Goal: Information Seeking & Learning: Learn about a topic

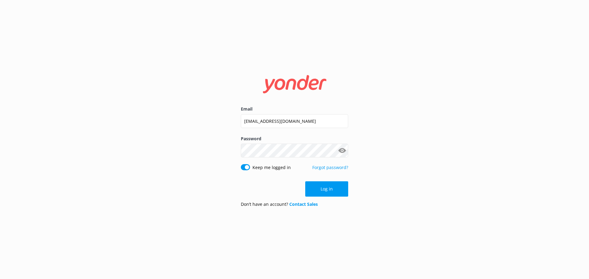
click at [317, 187] on button "Log in" at bounding box center [326, 188] width 43 height 15
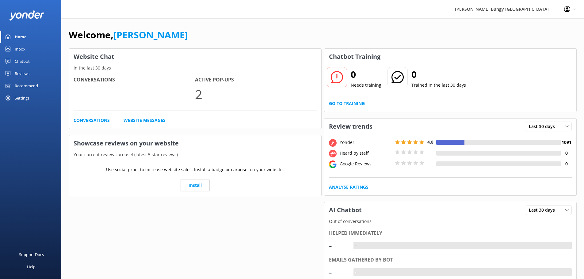
click at [25, 71] on div "Reviews" at bounding box center [22, 73] width 15 height 12
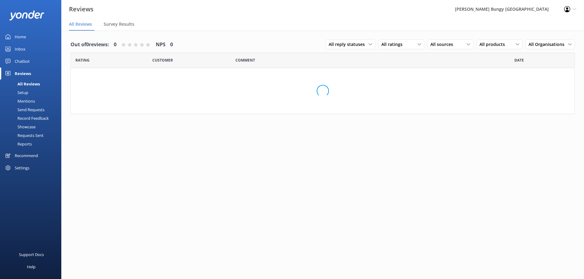
click at [29, 100] on div "Mentions" at bounding box center [19, 101] width 31 height 9
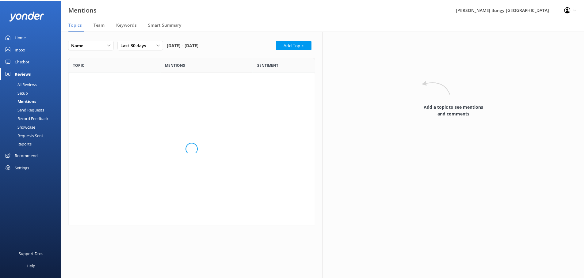
scroll to position [330, 240]
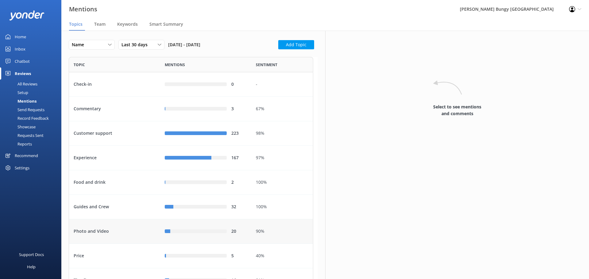
click at [113, 227] on div "Photo and Video" at bounding box center [114, 231] width 91 height 25
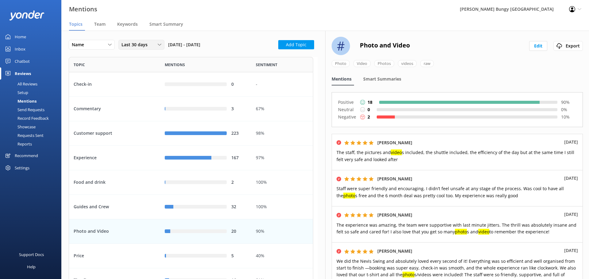
click at [152, 43] on div "Last 30 days" at bounding box center [141, 44] width 43 height 7
click at [138, 104] on link "Custom" at bounding box center [146, 107] width 55 height 12
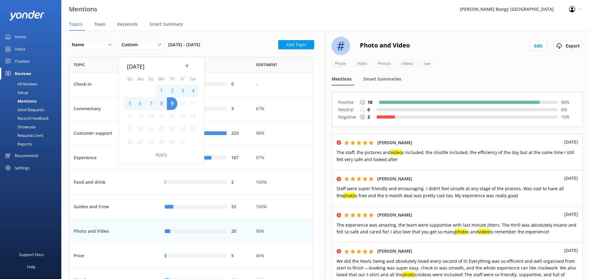
click at [187, 66] on span "Previous Month" at bounding box center [186, 66] width 6 height 6
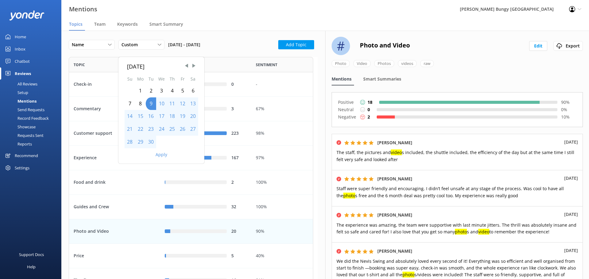
click at [141, 92] on div "1" at bounding box center [140, 91] width 11 height 13
click at [142, 92] on div "1" at bounding box center [140, 91] width 11 height 13
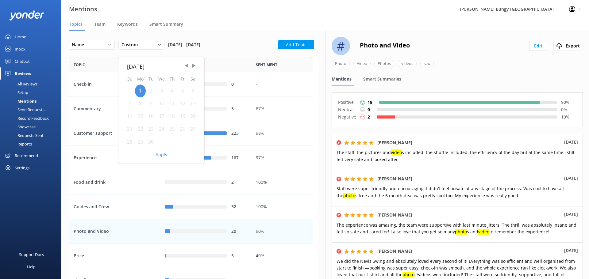
click at [152, 143] on div "30" at bounding box center [151, 142] width 10 height 13
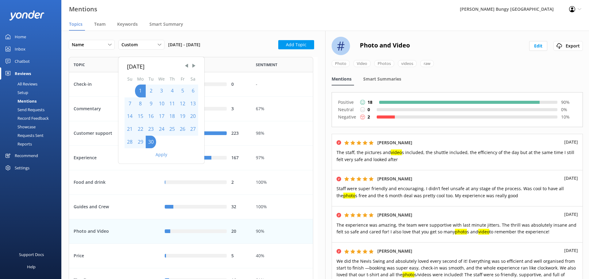
click at [159, 157] on button "Apply" at bounding box center [161, 155] width 12 height 4
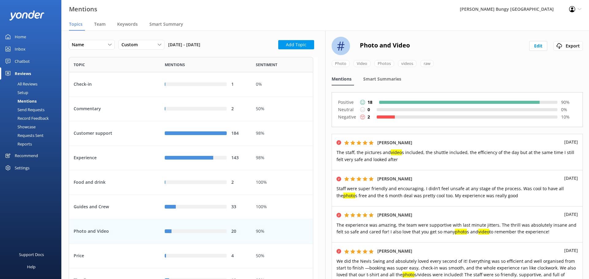
click at [125, 229] on div "Photo and Video" at bounding box center [114, 231] width 91 height 25
click at [153, 25] on span "Smart Summary" at bounding box center [166, 24] width 34 height 6
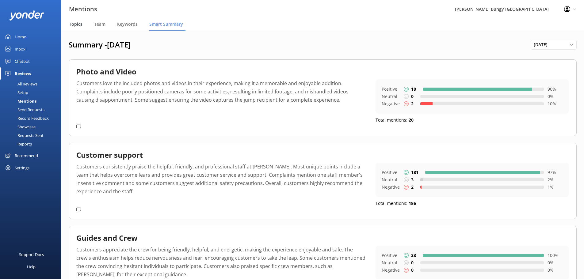
click at [74, 21] on span "Topics" at bounding box center [75, 24] width 13 height 6
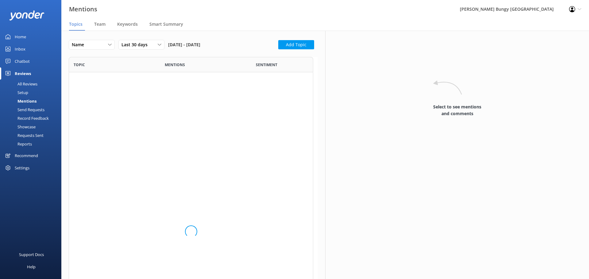
scroll to position [330, 240]
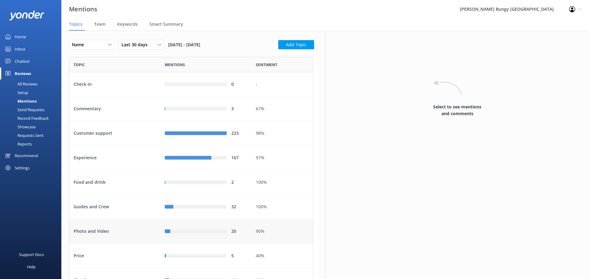
click at [116, 238] on div "Photo and Video" at bounding box center [114, 231] width 91 height 25
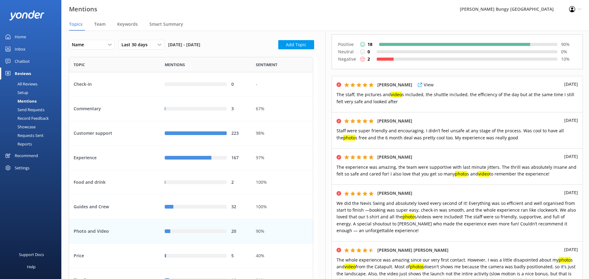
scroll to position [61, 0]
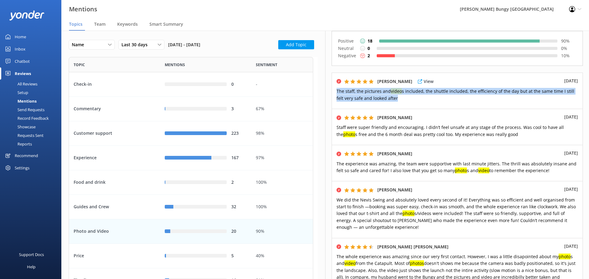
drag, startPoint x: 401, startPoint y: 101, endPoint x: 337, endPoint y: 92, distance: 65.1
click at [337, 92] on p "The staff, the pictures and video s included, the shuttle included, the efficie…" at bounding box center [456, 95] width 241 height 14
copy span "The staff, the pictures and video s included, the shuttle included, the efficie…"
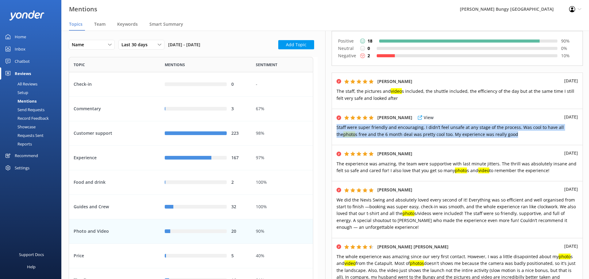
drag, startPoint x: 511, startPoint y: 135, endPoint x: 334, endPoint y: 127, distance: 177.1
click at [334, 127] on div "[PERSON_NAME] View [DATE] Staff were super friendly and encouraging. I didn’t f…" at bounding box center [456, 127] width 251 height 36
copy span "Staff were super friendly and encouraging. I didn’t feel unsafe at any stage of…"
drag, startPoint x: 550, startPoint y: 170, endPoint x: 337, endPoint y: 162, distance: 213.5
click at [337, 162] on p "The experience was amazing, the team were supportive with last minute jitters. …" at bounding box center [456, 168] width 241 height 14
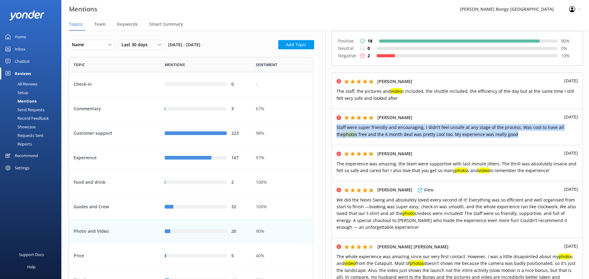
copy span "The experience was amazing, the team were supportive with last minute jitters. …"
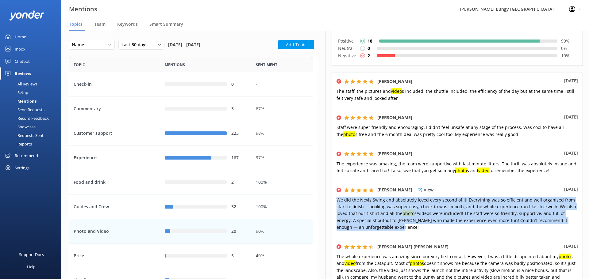
drag, startPoint x: 390, startPoint y: 228, endPoint x: 335, endPoint y: 201, distance: 61.7
click at [335, 201] on div "[PERSON_NAME] View [DATE] did the Nevis Swing and absolutely loved every second…" at bounding box center [456, 209] width 251 height 57
copy span "We did the Nevis Swing and absolutely loved every second of it! Everything was …"
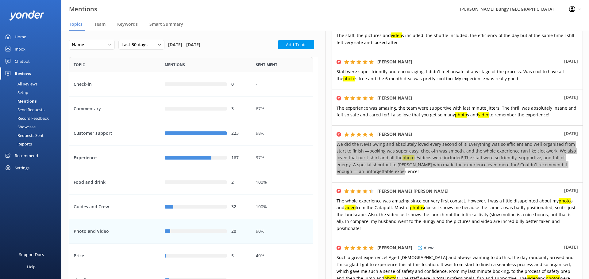
scroll to position [215, 0]
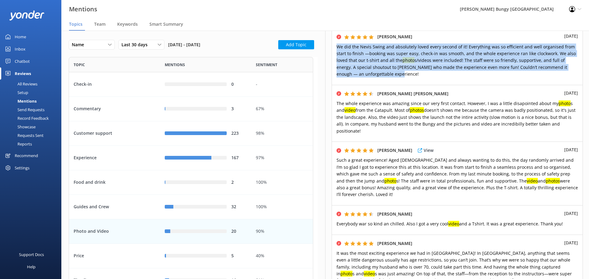
drag, startPoint x: 355, startPoint y: 186, endPoint x: 335, endPoint y: 155, distance: 36.9
click at [335, 155] on div "[PERSON_NAME] View [DATE] Such a great experience! Aged [DEMOGRAPHIC_DATA] and …" at bounding box center [456, 174] width 251 height 64
copy span "Such a great experience! Aged [DEMOGRAPHIC_DATA] and always wanting to do this,…"
drag, startPoint x: 562, startPoint y: 219, endPoint x: 330, endPoint y: 211, distance: 232.2
click at [330, 211] on div "# Photo and Video Edit Export Photo Video Photos videos raw Mentions Smart Summ…" at bounding box center [457, 155] width 264 height 249
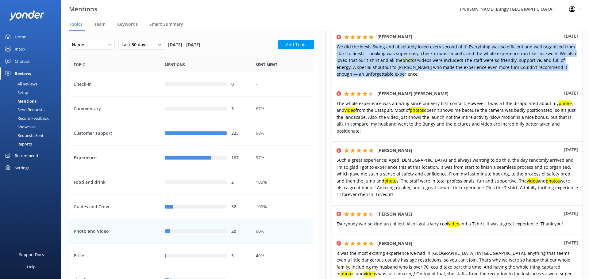
copy span "Everybody war so kind an chilled. Also I got a very cool video and a Tshirt. It…"
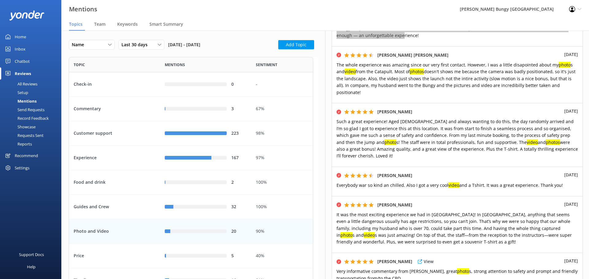
scroll to position [337, 0]
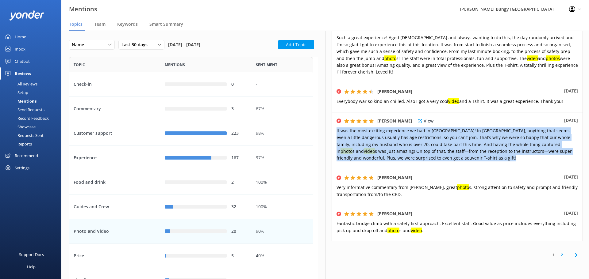
drag, startPoint x: 448, startPoint y: 152, endPoint x: 335, endPoint y: 124, distance: 115.8
click at [335, 124] on div "[PERSON_NAME] View [DATE] It was the most exciting experience we had in [GEOGRA…" at bounding box center [456, 140] width 251 height 57
copy span "It was the most exciting experience we had in [GEOGRAPHIC_DATA]! In [GEOGRAPHIC…"
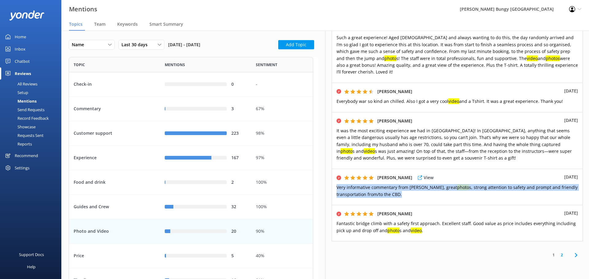
drag, startPoint x: 406, startPoint y: 189, endPoint x: 334, endPoint y: 183, distance: 72.0
click at [334, 183] on div "[PERSON_NAME] View [DATE] Very informative commentary from [PERSON_NAME], great…" at bounding box center [456, 187] width 251 height 36
copy span "Very informative commentary from [PERSON_NAME], great photo s, strong attention…"
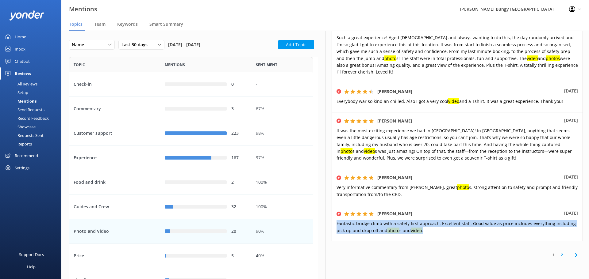
drag, startPoint x: 422, startPoint y: 225, endPoint x: 328, endPoint y: 219, distance: 94.3
click at [328, 219] on div "# Photo and Video Edit Export Photo Video Photos videos raw Mentions Smart Summ…" at bounding box center [457, 155] width 264 height 249
copy span "Fantastic bridge climb with a safety first approach. Excellent staff. Good valu…"
click at [557, 252] on link "2" at bounding box center [561, 255] width 8 height 6
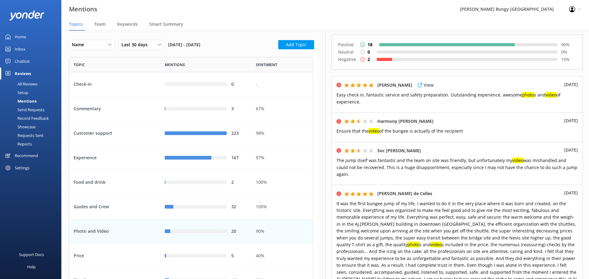
scroll to position [61, 0]
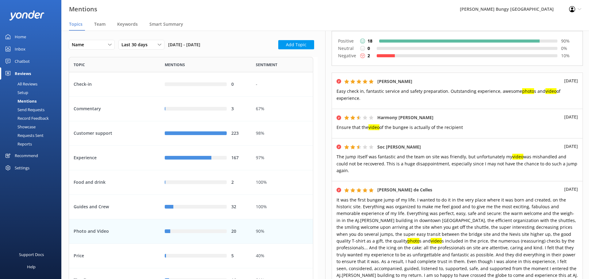
drag, startPoint x: 364, startPoint y: 101, endPoint x: 331, endPoint y: 90, distance: 34.7
click at [331, 90] on div "# Photo and Video Edit Export Photo Video Photos videos raw Mentions Smart Summ…" at bounding box center [457, 155] width 264 height 249
copy span "Easy check in, fantastic service and safety preparation. Outstanding experience…"
drag, startPoint x: 470, startPoint y: 128, endPoint x: 336, endPoint y: 128, distance: 133.6
click at [336, 128] on p "Ensure that the video of the bungee is actually of the recipient" at bounding box center [456, 127] width 241 height 7
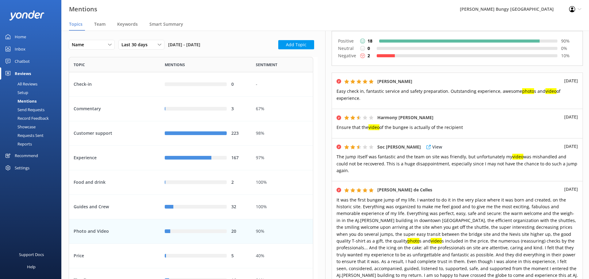
drag, startPoint x: 573, startPoint y: 164, endPoint x: 332, endPoint y: 158, distance: 240.7
click at [332, 158] on div "Soc [PERSON_NAME] View [DATE] The jump itself was fantastic and the team on sit…" at bounding box center [456, 159] width 251 height 43
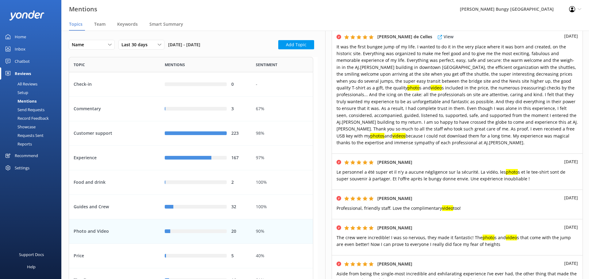
scroll to position [153, 0]
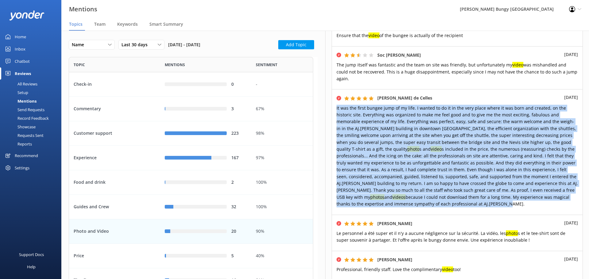
drag, startPoint x: 402, startPoint y: 198, endPoint x: 331, endPoint y: 102, distance: 119.6
click at [331, 102] on div "# Photo and Video Edit Export Photo Video Photos videos raw Mentions Smart Summ…" at bounding box center [457, 155] width 264 height 249
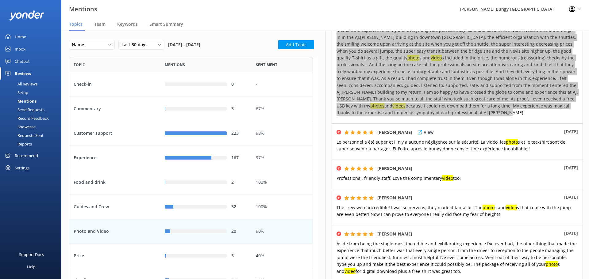
scroll to position [245, 0]
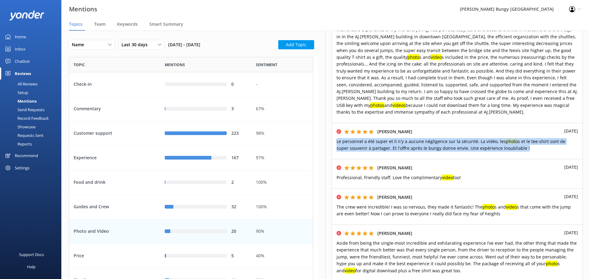
drag, startPoint x: 514, startPoint y: 143, endPoint x: 330, endPoint y: 132, distance: 184.2
click at [330, 132] on div "# Photo and Video Edit Export Photo Video Photos videos raw Mentions Smart Summ…" at bounding box center [457, 155] width 264 height 249
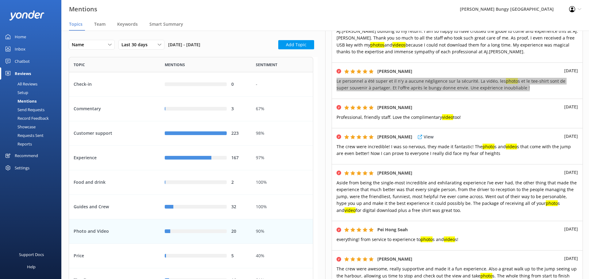
scroll to position [307, 0]
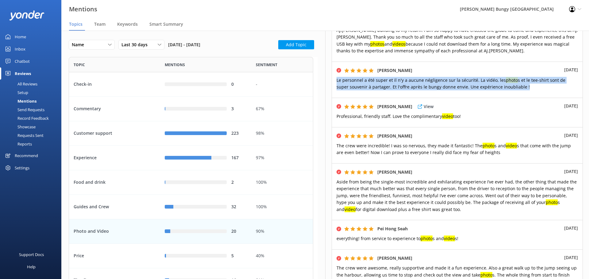
drag, startPoint x: 414, startPoint y: 112, endPoint x: 334, endPoint y: 109, distance: 80.7
click at [334, 109] on div "[PERSON_NAME] View [DATE] Professional, friendly staff. Love the complimentary …" at bounding box center [456, 112] width 251 height 29
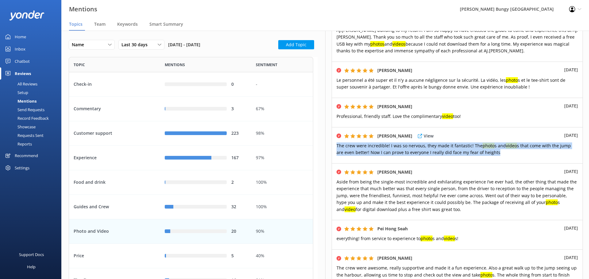
drag, startPoint x: 489, startPoint y: 147, endPoint x: 336, endPoint y: 134, distance: 153.2
click at [336, 134] on div "[PERSON_NAME] View [DATE] The crew were incredible! I was so nervous, they made…" at bounding box center [456, 145] width 251 height 36
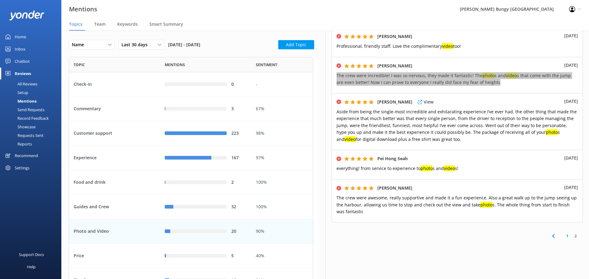
scroll to position [380, 0]
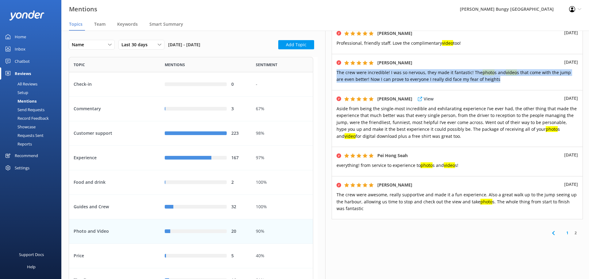
drag, startPoint x: 438, startPoint y: 130, endPoint x: 334, endPoint y: 103, distance: 107.1
click at [334, 103] on div "[PERSON_NAME] View [DATE] Aside from being the single-most incredible and exhil…" at bounding box center [456, 118] width 251 height 57
click at [496, 132] on p "Aside from being the single-most incredible and exhilarating experience I’ve ev…" at bounding box center [456, 122] width 241 height 34
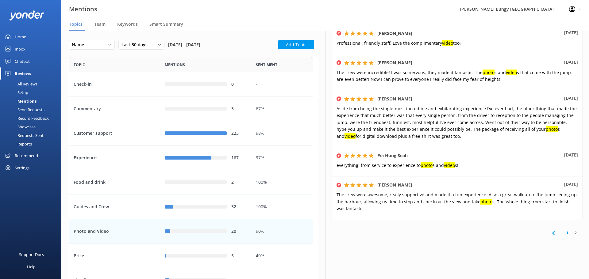
click at [563, 230] on link "1" at bounding box center [567, 233] width 8 height 6
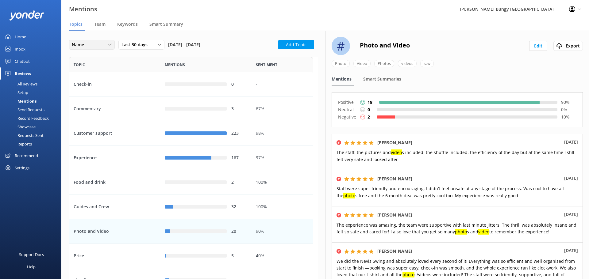
click at [105, 44] on div "Name" at bounding box center [91, 44] width 43 height 7
click at [155, 42] on div "Last 30 days" at bounding box center [141, 44] width 43 height 7
click at [145, 105] on link "Custom" at bounding box center [146, 107] width 55 height 12
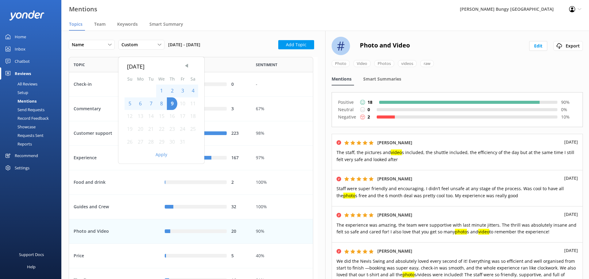
click at [185, 66] on span "Previous Month" at bounding box center [186, 66] width 6 height 6
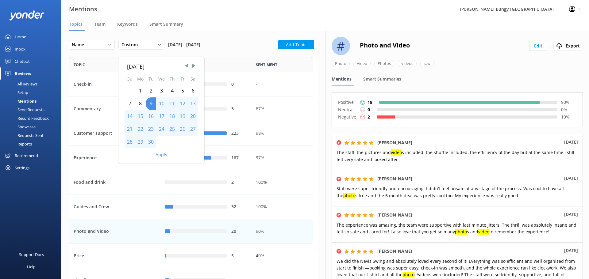
click at [139, 90] on div "1" at bounding box center [140, 91] width 11 height 13
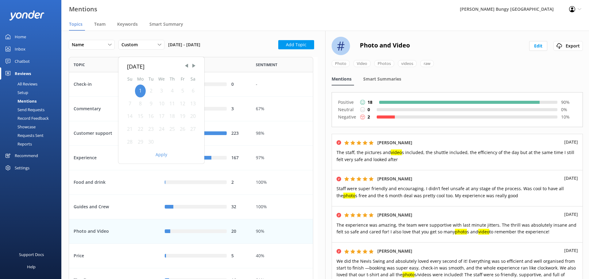
click at [151, 139] on div "30" at bounding box center [151, 142] width 10 height 13
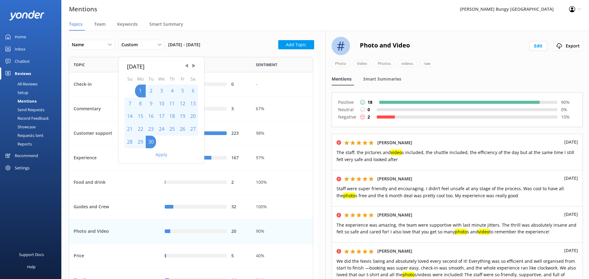
click at [160, 151] on div "Apply" at bounding box center [161, 153] width 86 height 10
click at [162, 154] on button "Apply" at bounding box center [161, 155] width 12 height 4
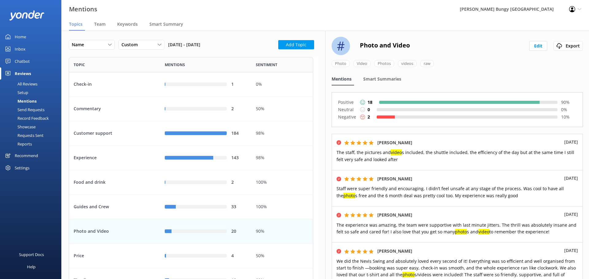
click at [122, 220] on div "Photo and Video" at bounding box center [114, 231] width 91 height 25
click at [120, 214] on div "Guides and Crew" at bounding box center [114, 207] width 91 height 25
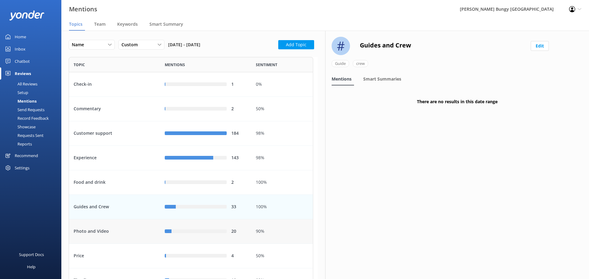
click at [121, 231] on div "Photo and Video" at bounding box center [114, 231] width 91 height 25
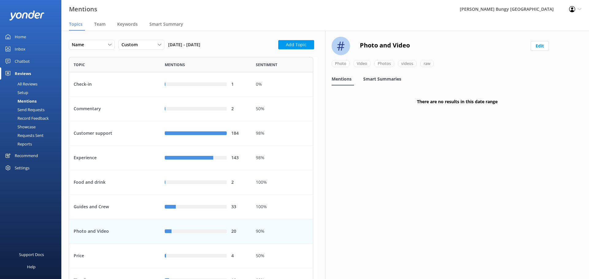
click at [398, 78] on span "Smart Summaries" at bounding box center [382, 79] width 38 height 6
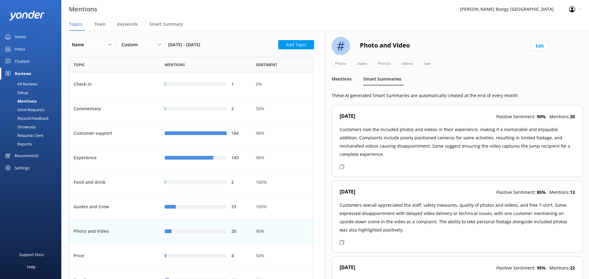
click at [342, 81] on span "Mentions" at bounding box center [341, 79] width 20 height 6
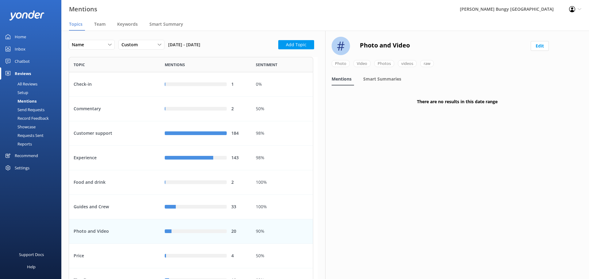
click at [123, 229] on div "Photo and Video" at bounding box center [114, 231] width 91 height 25
click at [129, 206] on div "Guides and Crew" at bounding box center [114, 207] width 91 height 25
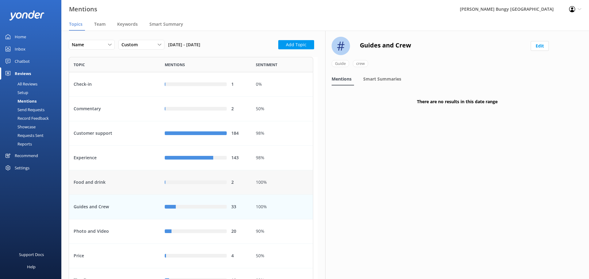
click at [122, 177] on div "Food and drink" at bounding box center [114, 182] width 91 height 25
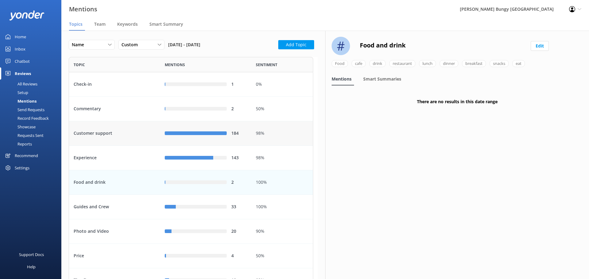
click at [128, 131] on div "Customer support" at bounding box center [114, 133] width 91 height 25
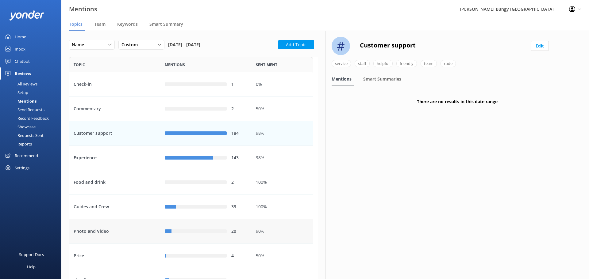
click at [129, 234] on div "Photo and Video" at bounding box center [114, 231] width 91 height 25
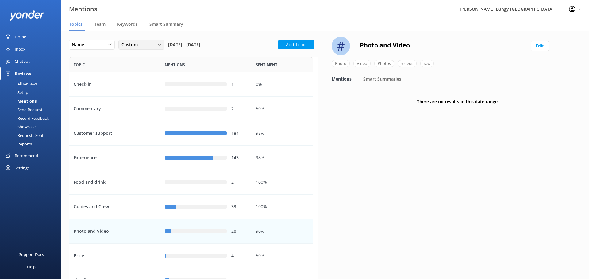
click at [143, 47] on div "Custom" at bounding box center [141, 44] width 43 height 7
click at [138, 104] on link "Custom" at bounding box center [146, 107] width 55 height 12
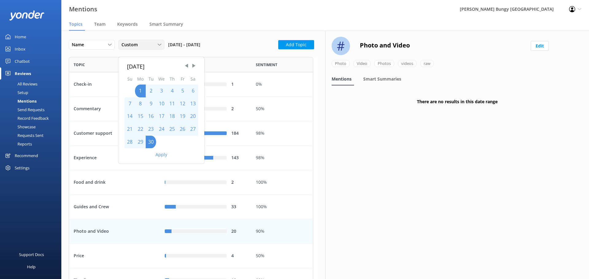
click at [145, 48] on div "Custom" at bounding box center [141, 44] width 43 height 7
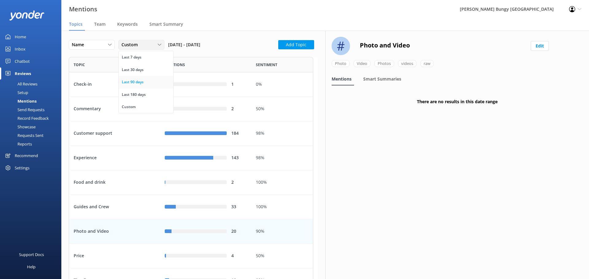
click at [142, 81] on div "Last 90 days" at bounding box center [133, 82] width 22 height 6
click at [117, 205] on div "Guides and Crew" at bounding box center [114, 207] width 91 height 25
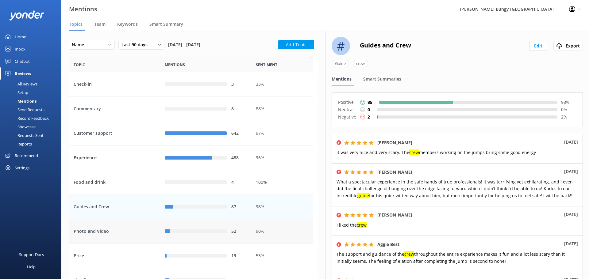
click at [128, 240] on div "Photo and Video" at bounding box center [114, 231] width 91 height 25
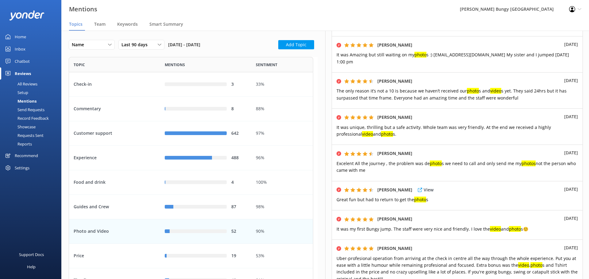
scroll to position [304, 0]
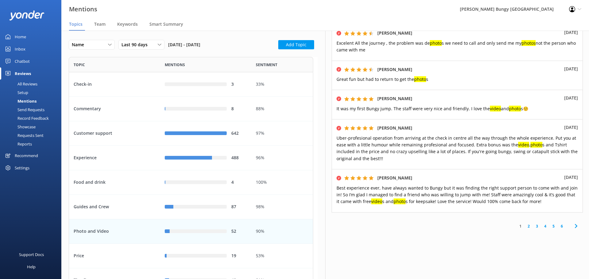
click at [532, 228] on link "3" at bounding box center [536, 226] width 8 height 6
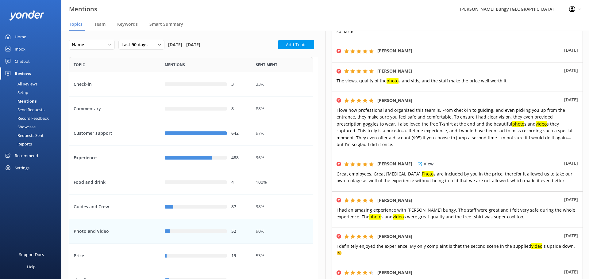
scroll to position [322, 0]
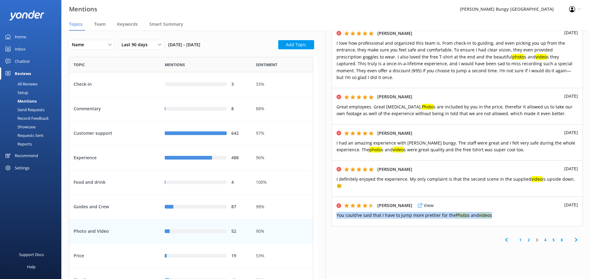
drag, startPoint x: 506, startPoint y: 200, endPoint x: 337, endPoint y: 199, distance: 169.2
click at [337, 212] on p "You could‘ve said that I have to Jump more prettier for the Photo s and video s" at bounding box center [456, 215] width 241 height 7
click at [541, 237] on link "4" at bounding box center [545, 240] width 8 height 6
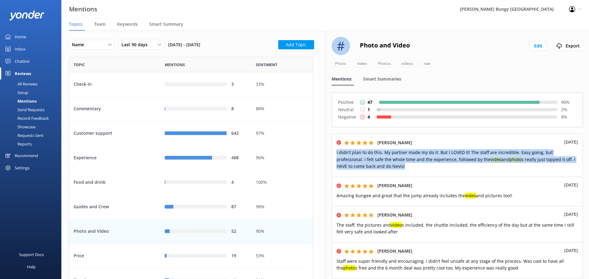
drag, startPoint x: 380, startPoint y: 167, endPoint x: 326, endPoint y: 151, distance: 55.9
click at [326, 151] on div "# Photo and Video Edit Export Photo Video Photos videos raw Mentions Smart Summ…" at bounding box center [457, 155] width 264 height 249
drag, startPoint x: 509, startPoint y: 195, endPoint x: 331, endPoint y: 200, distance: 178.2
click at [331, 200] on div "# Photo and Video Edit Export Photo Video Photos videos raw Mentions Smart Summ…" at bounding box center [457, 155] width 264 height 249
